Goal: Task Accomplishment & Management: Manage account settings

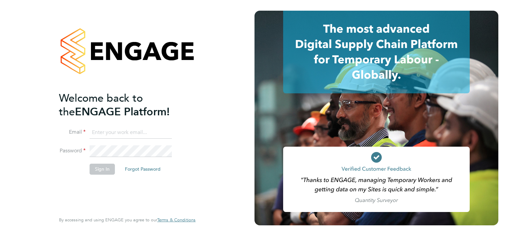
type input "michael.alsford@ngbailey.co.uk"
click at [98, 132] on button "Sign In" at bounding box center [102, 169] width 25 height 11
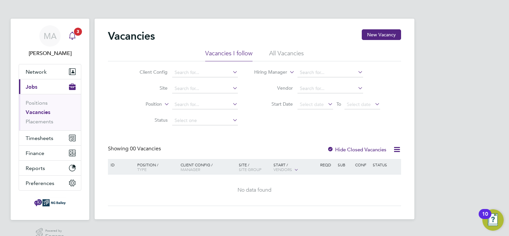
click at [73, 34] on icon "Main navigation" at bounding box center [72, 36] width 8 height 8
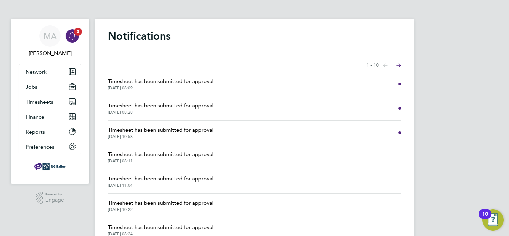
click at [169, 132] on span "Timesheet has been submitted for approval" at bounding box center [161, 130] width 106 height 8
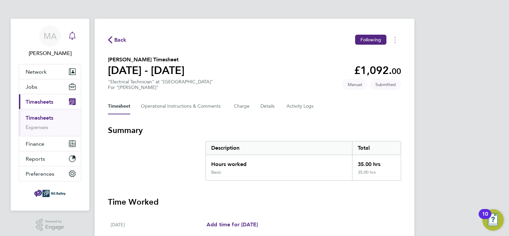
click at [73, 35] on icon "Main navigation" at bounding box center [72, 36] width 8 height 8
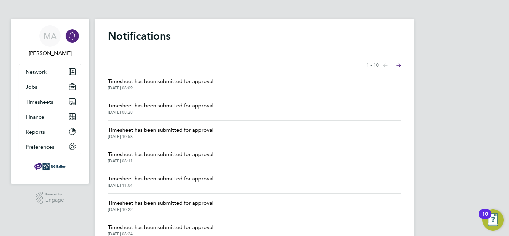
click at [165, 103] on span "Timesheet has been submitted for approval" at bounding box center [161, 106] width 106 height 8
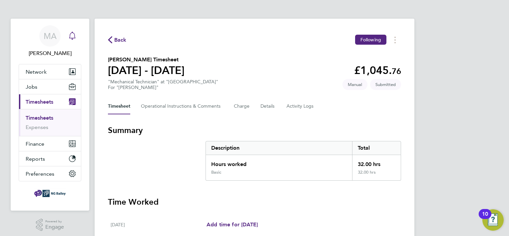
click at [74, 39] on icon "Main navigation" at bounding box center [72, 36] width 8 height 8
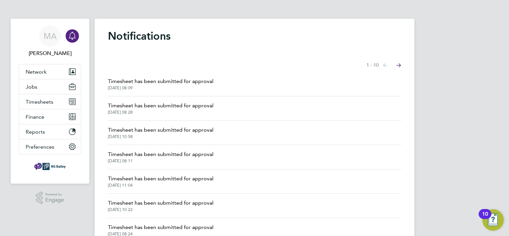
click at [150, 134] on span "[DATE] 10:58" at bounding box center [161, 136] width 106 height 5
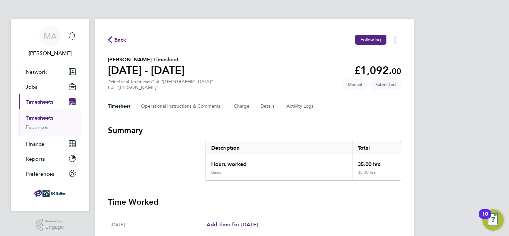
drag, startPoint x: 109, startPoint y: 58, endPoint x: 175, endPoint y: 60, distance: 65.3
click at [175, 60] on h2 "[PERSON_NAME] Timesheet" at bounding box center [146, 60] width 77 height 8
copy h2 "[PERSON_NAME] Timesheet"
click at [193, 157] on section "Summary Description Total Hours worked 35.00 hrs Basic 35.00 hrs" at bounding box center [254, 153] width 293 height 56
click at [72, 35] on icon "Main navigation" at bounding box center [72, 36] width 8 height 8
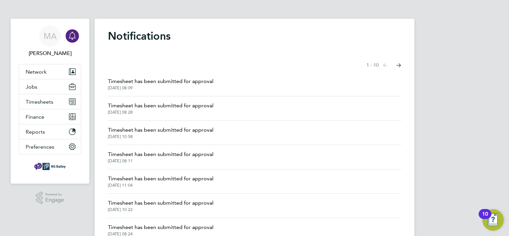
click at [174, 84] on span "Timesheet has been submitted for approval" at bounding box center [161, 81] width 106 height 8
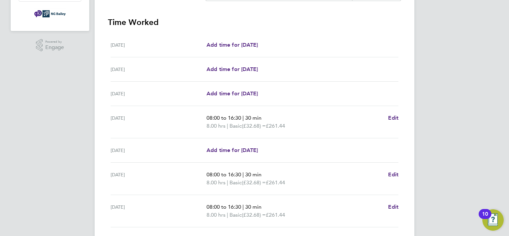
scroll to position [229, 0]
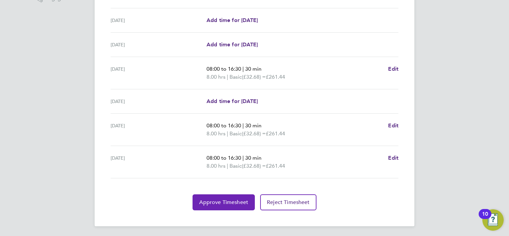
click at [226, 199] on span "Approve Timesheet" at bounding box center [223, 202] width 49 height 7
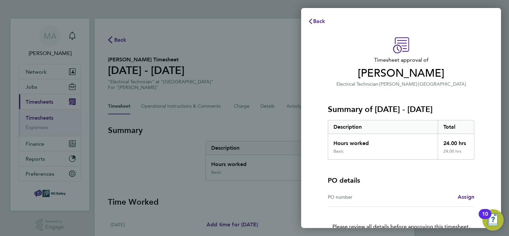
scroll to position [37, 0]
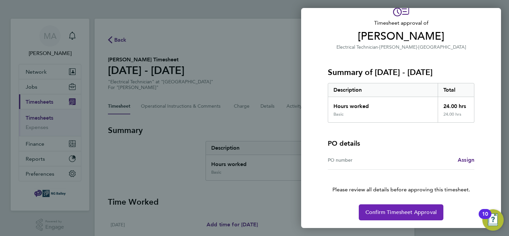
click at [395, 209] on span "Confirm Timesheet Approval" at bounding box center [400, 212] width 71 height 7
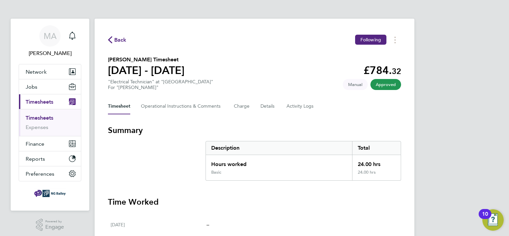
click at [116, 39] on span "Back" at bounding box center [120, 40] width 12 height 8
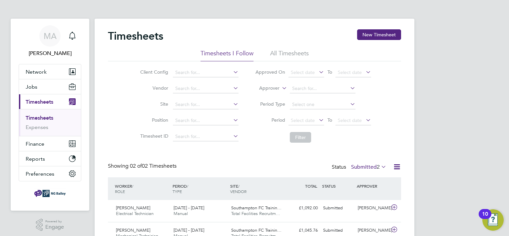
scroll to position [32, 0]
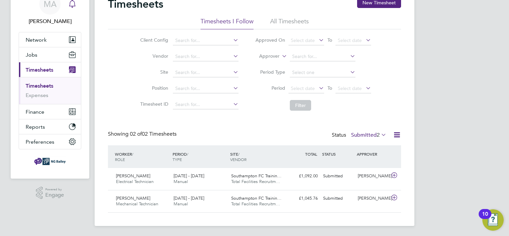
click at [73, 4] on icon "Main navigation" at bounding box center [72, 4] width 8 height 8
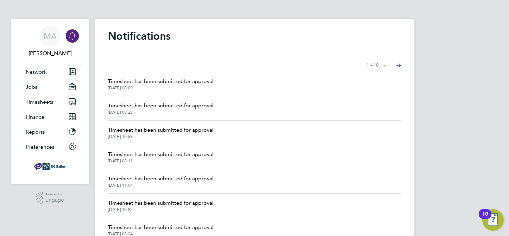
click at [158, 109] on span "Timesheet has been submitted for approval" at bounding box center [161, 106] width 106 height 8
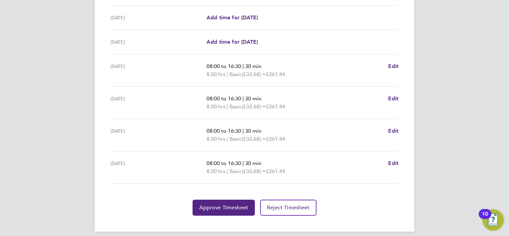
scroll to position [230, 0]
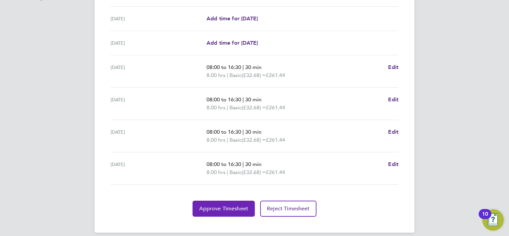
click at [224, 204] on button "Approve Timesheet" at bounding box center [224, 209] width 62 height 16
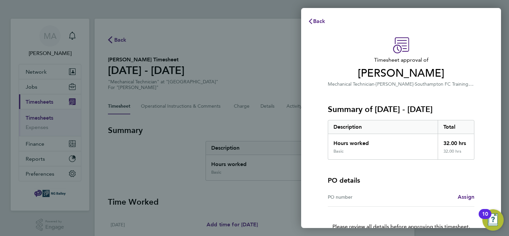
scroll to position [37, 0]
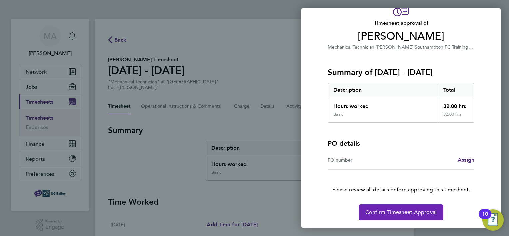
click at [390, 212] on span "Confirm Timesheet Approval" at bounding box center [400, 212] width 71 height 7
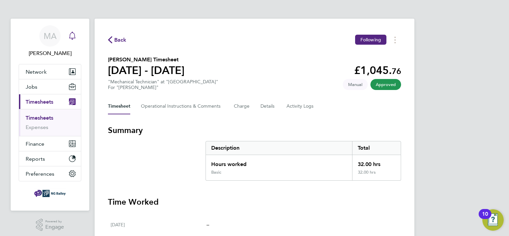
click at [73, 36] on icon "Main navigation" at bounding box center [72, 36] width 8 height 8
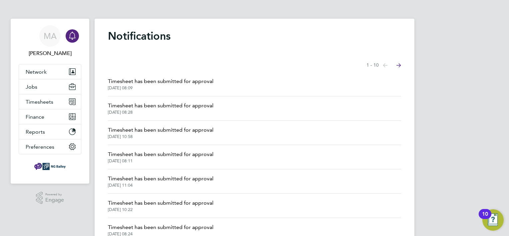
click at [72, 35] on icon "Main navigation" at bounding box center [72, 36] width 8 height 8
click at [75, 35] on icon "Main navigation" at bounding box center [72, 36] width 8 height 8
click at [181, 129] on span "Timesheet has been submitted for approval" at bounding box center [161, 130] width 106 height 8
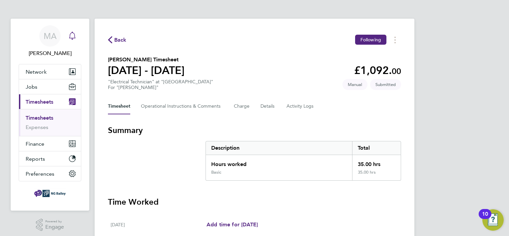
click at [68, 31] on div "Main navigation" at bounding box center [72, 35] width 13 height 13
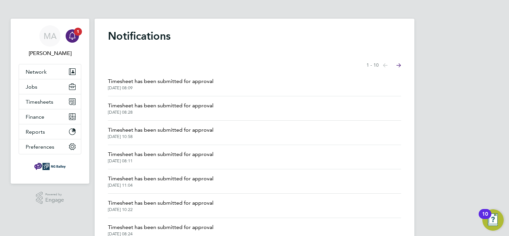
click at [176, 137] on span "[DATE] 10:58" at bounding box center [161, 136] width 106 height 5
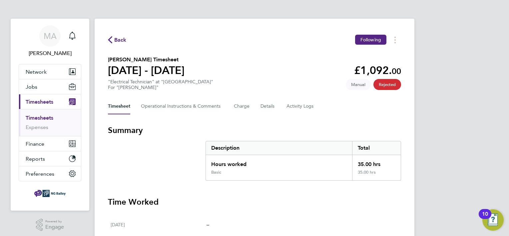
click at [124, 38] on span "Back" at bounding box center [120, 40] width 12 height 8
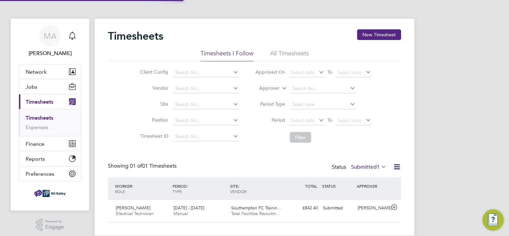
scroll to position [17, 58]
click at [72, 36] on icon "Main navigation" at bounding box center [72, 36] width 8 height 8
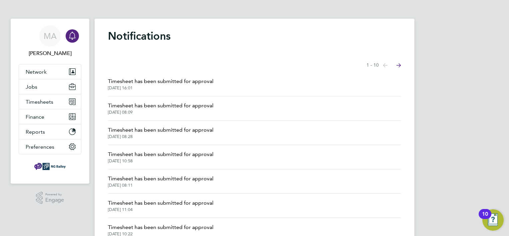
click at [136, 87] on span "[DATE] 16:01" at bounding box center [161, 87] width 106 height 5
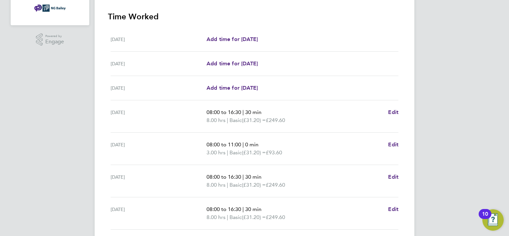
scroll to position [237, 0]
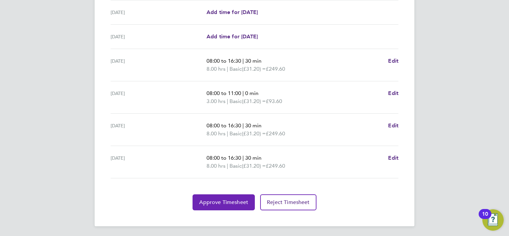
click at [237, 201] on span "Approve Timesheet" at bounding box center [223, 202] width 49 height 7
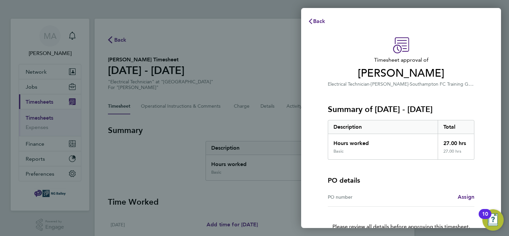
scroll to position [37, 0]
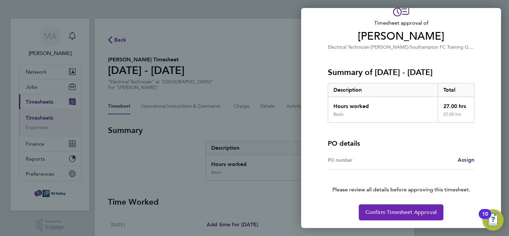
click at [382, 214] on span "Confirm Timesheet Approval" at bounding box center [400, 212] width 71 height 7
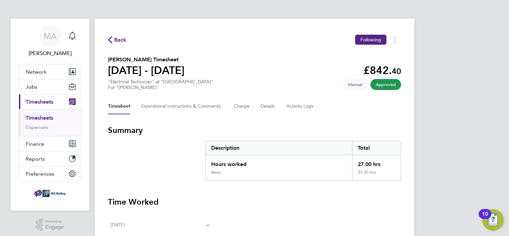
click at [117, 43] on span "Back" at bounding box center [120, 40] width 12 height 8
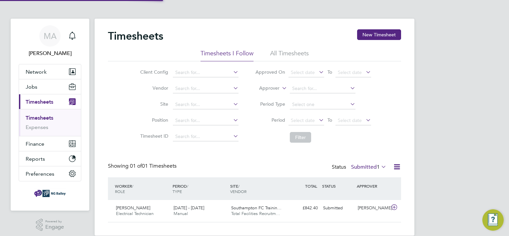
scroll to position [17, 58]
